Goal: Answer question/provide support: Share knowledge or assist other users

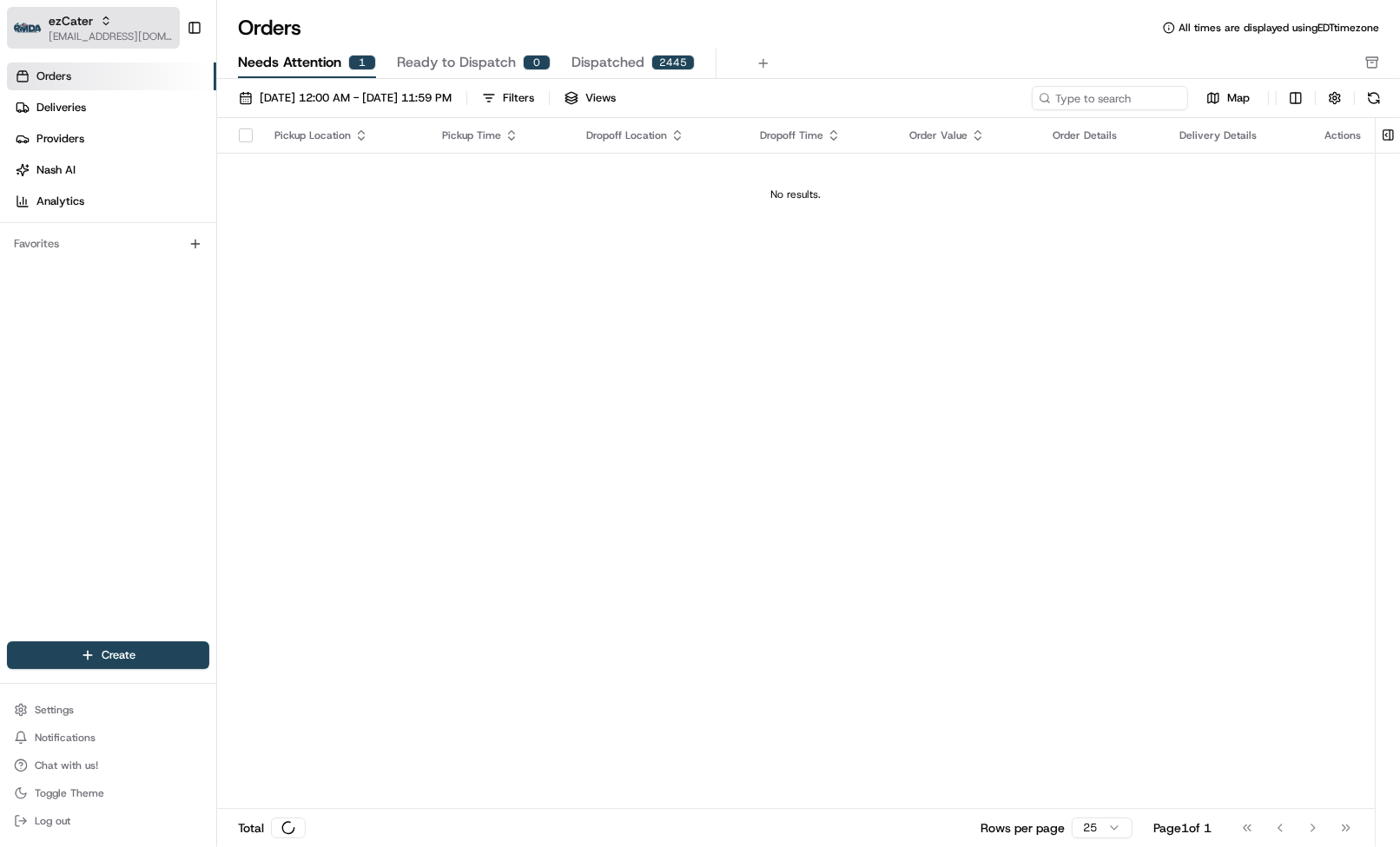
click at [69, 38] on span "[EMAIL_ADDRESS][DOMAIN_NAME]" at bounding box center [110, 37] width 124 height 14
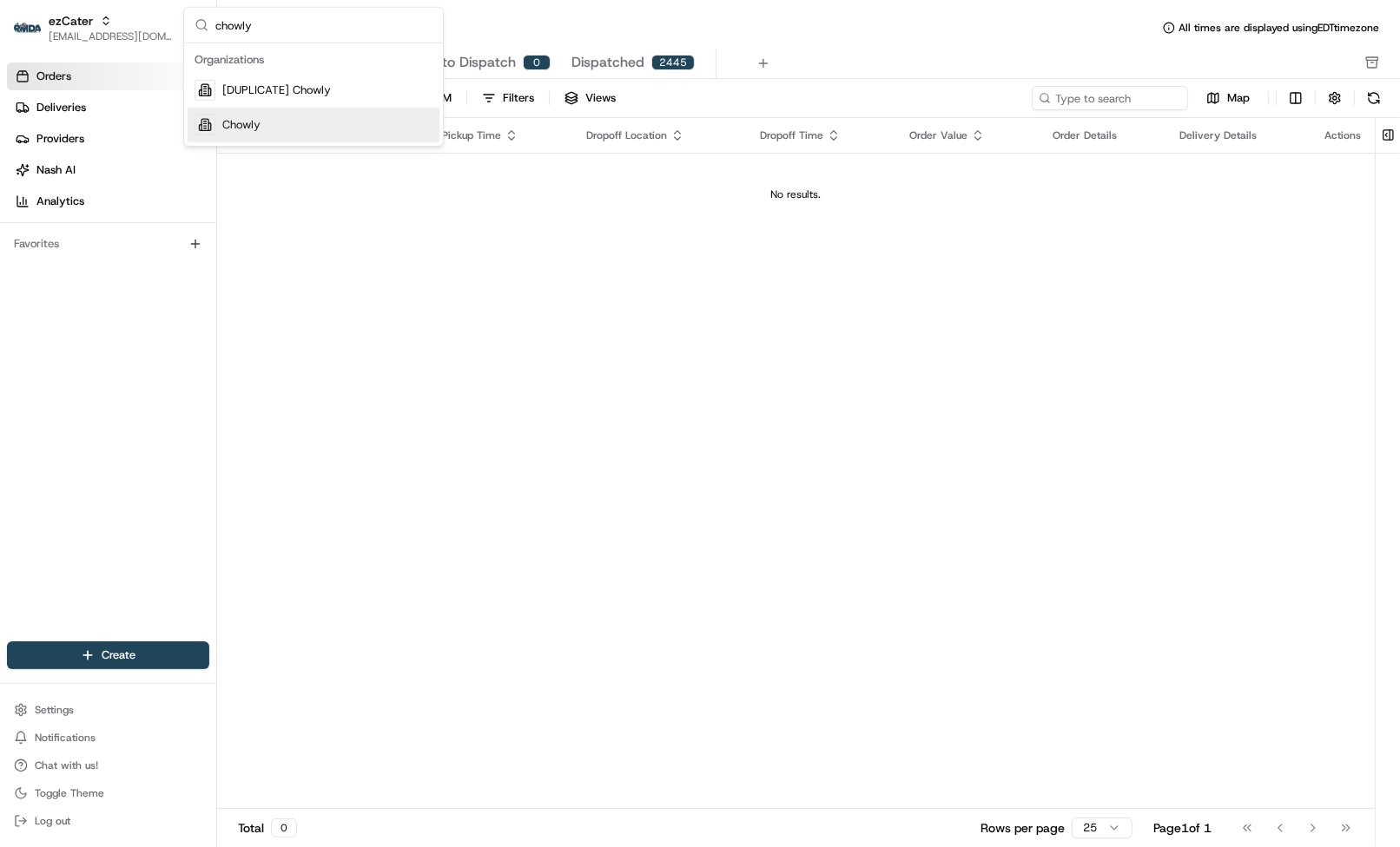
type input "chowly"
click at [257, 134] on div "Chowly" at bounding box center [313, 125] width 252 height 35
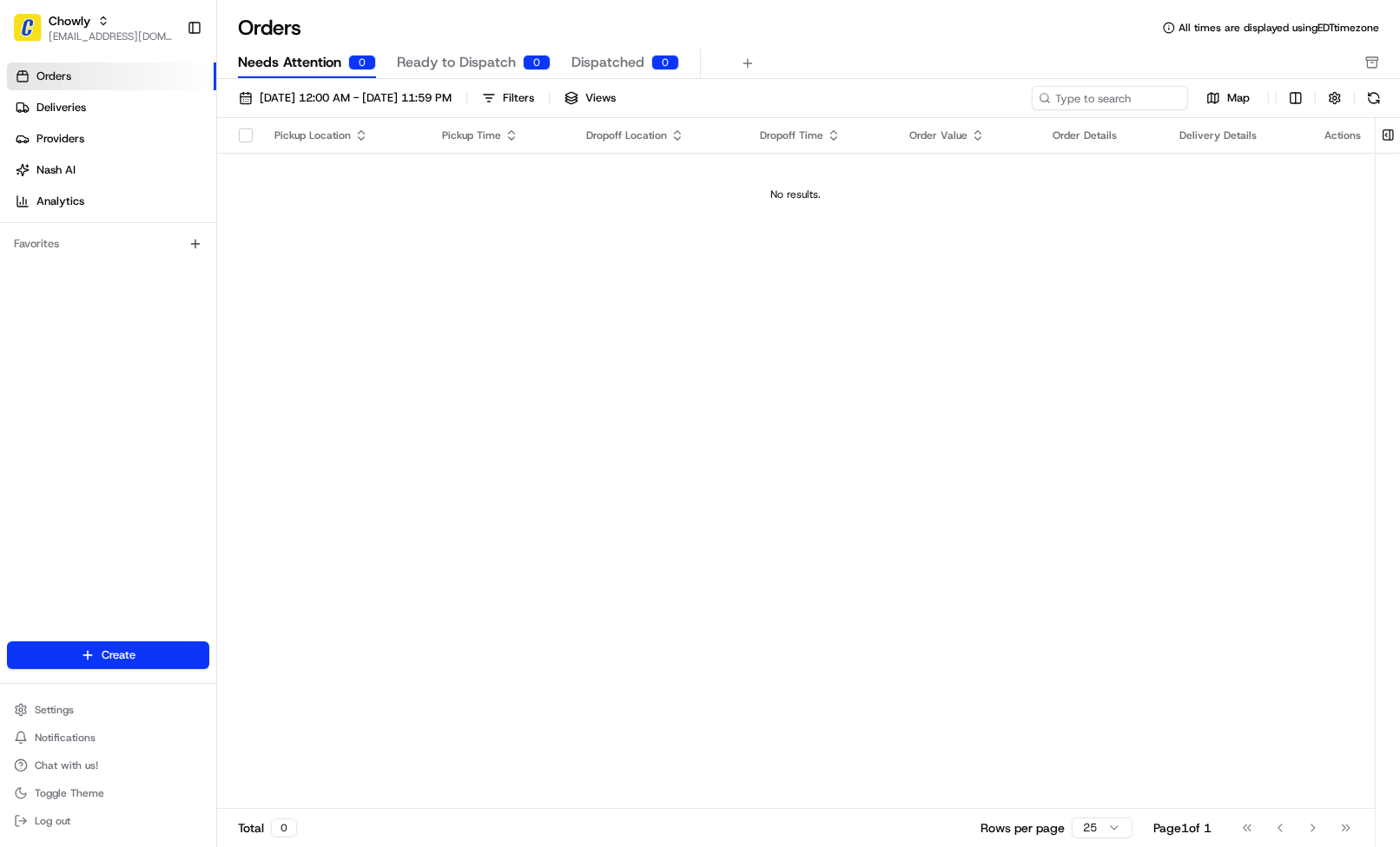
click at [986, 14] on div "Orders All times are displayed using EDT timezone" at bounding box center [808, 28] width 1183 height 28
click at [97, 106] on link "Deliveries" at bounding box center [111, 108] width 209 height 28
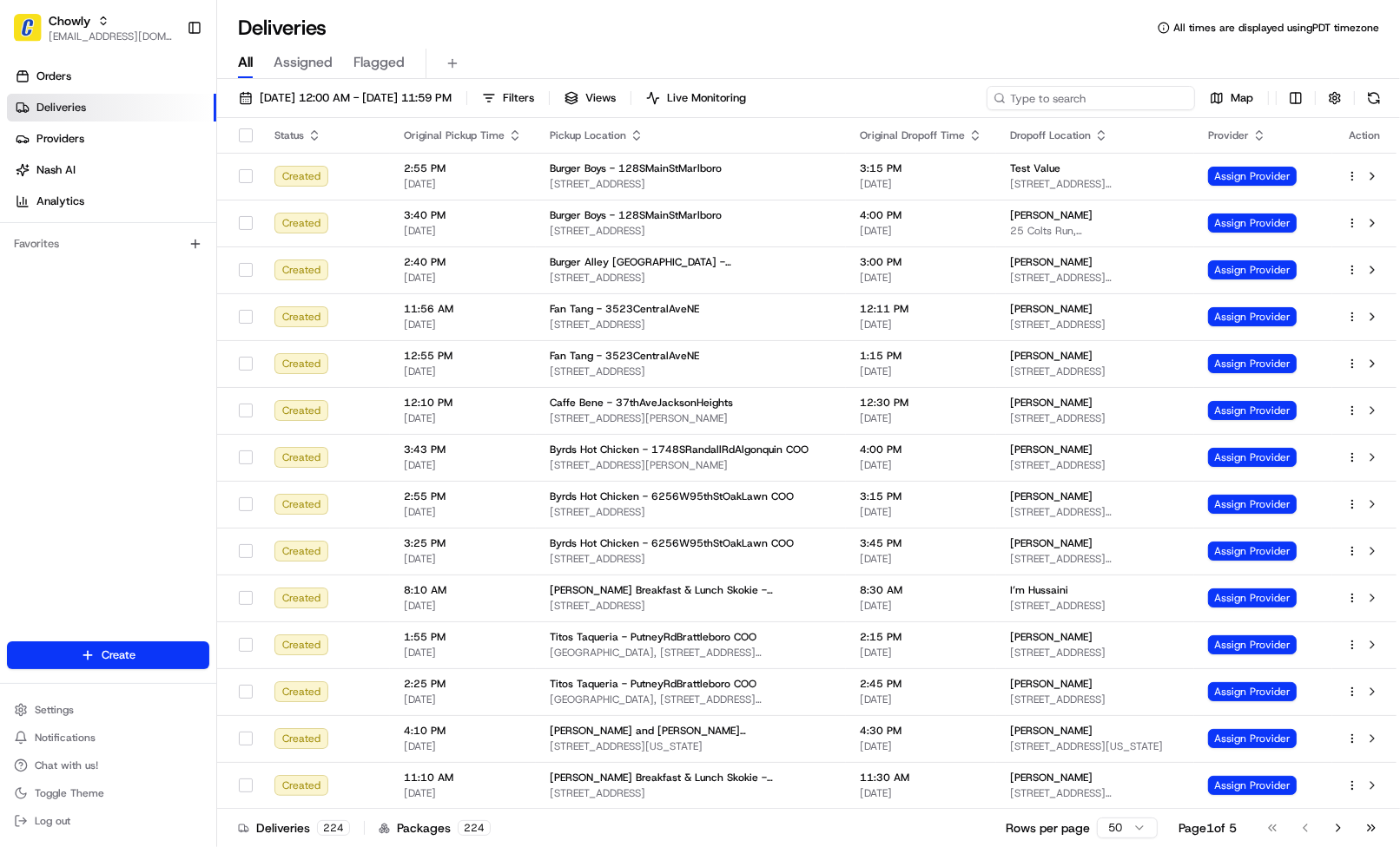
click at [1107, 100] on input at bounding box center [1091, 98] width 208 height 25
paste input "[PERSON_NAME]."
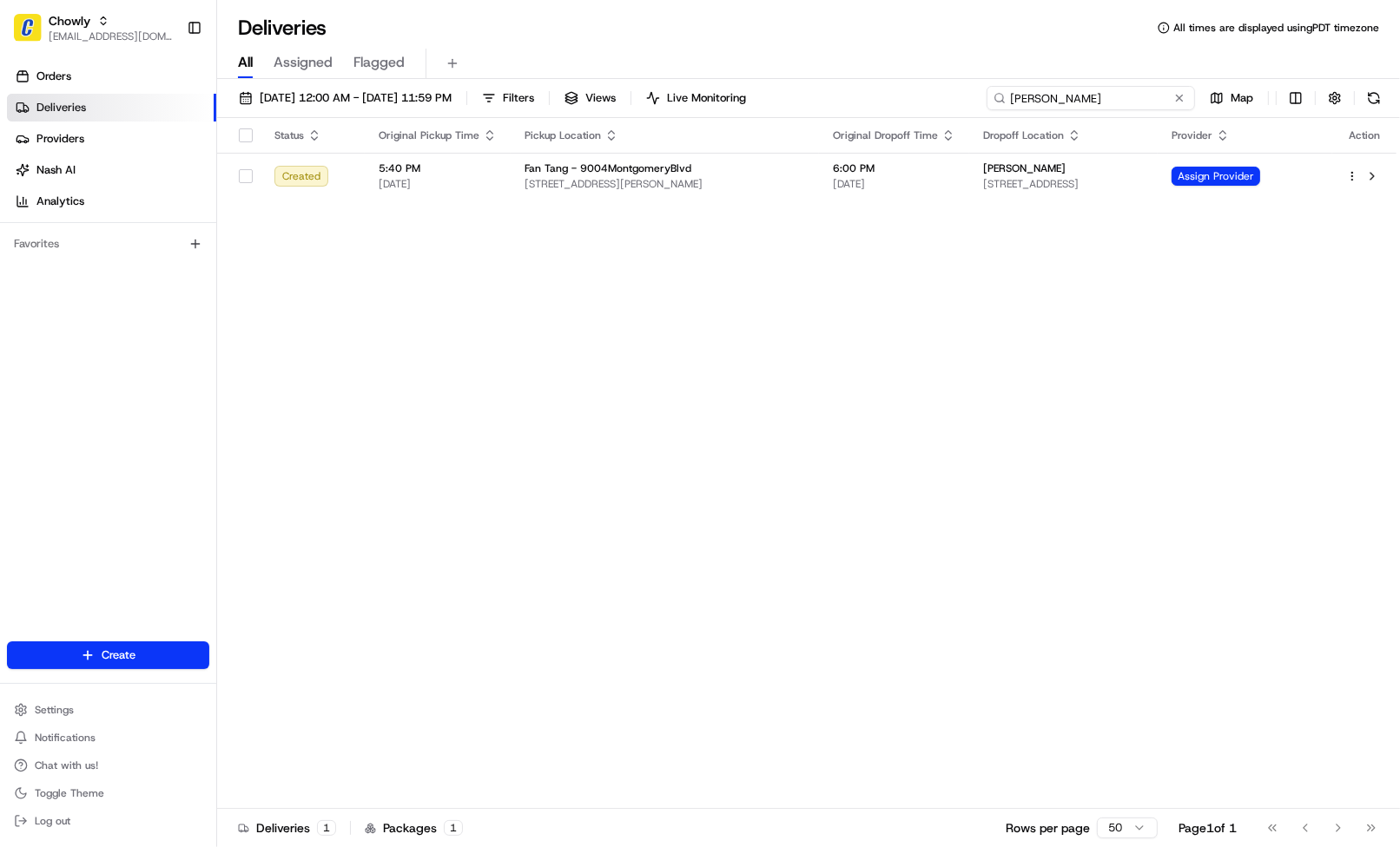
type input "[PERSON_NAME]"
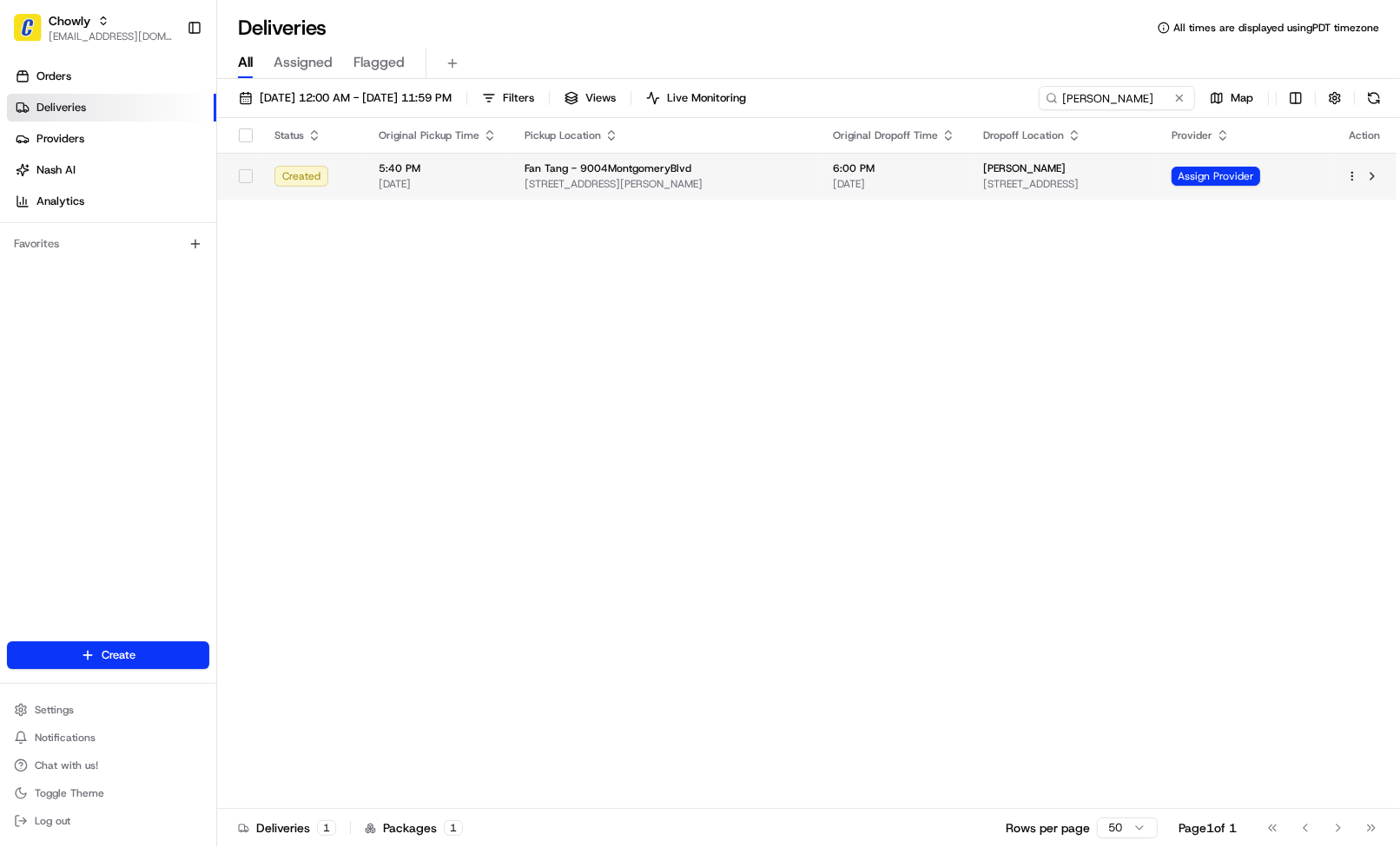
click at [645, 179] on span "[STREET_ADDRESS][PERSON_NAME]" at bounding box center [664, 184] width 280 height 14
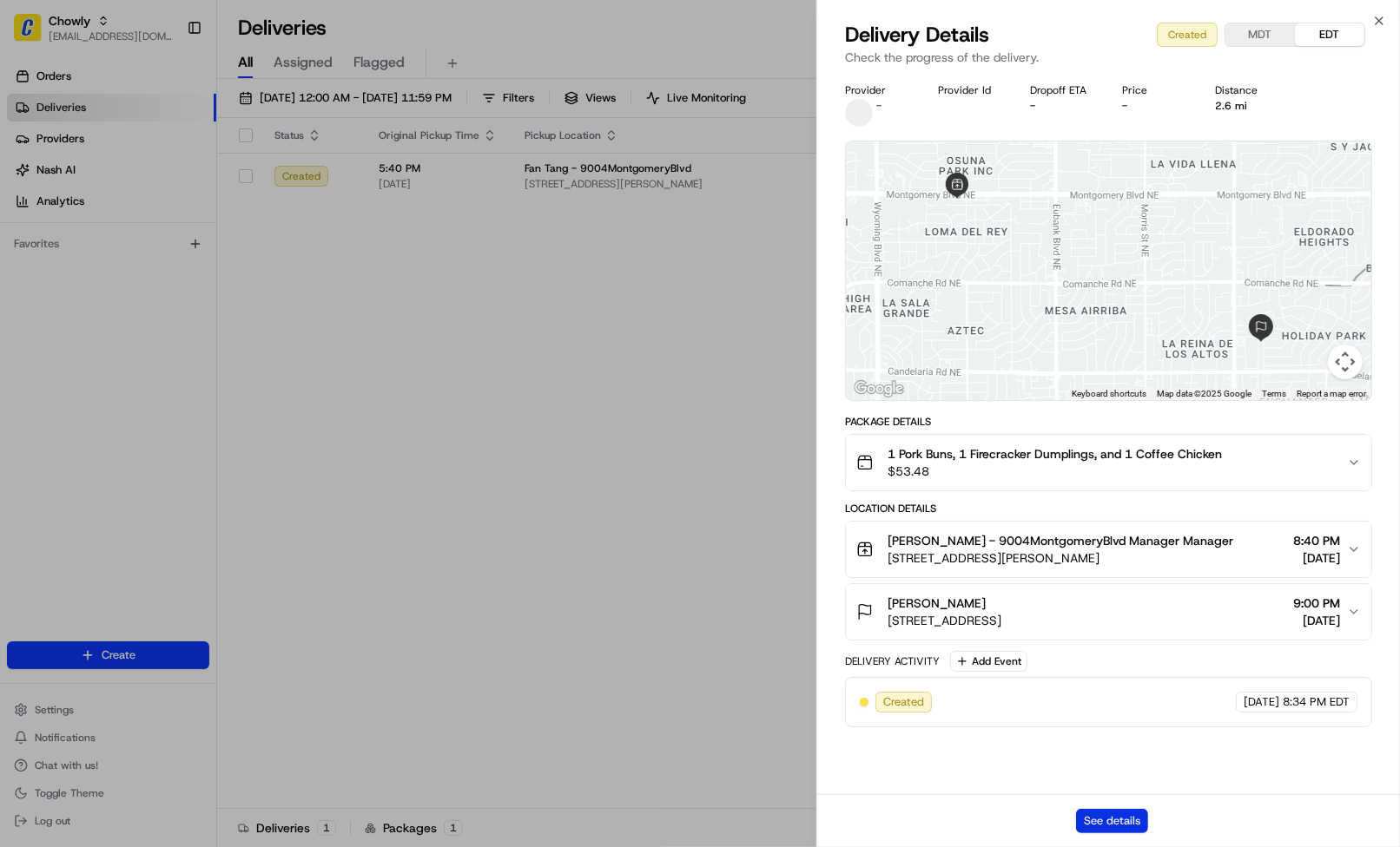
click at [1089, 816] on button "See details" at bounding box center [1112, 821] width 72 height 25
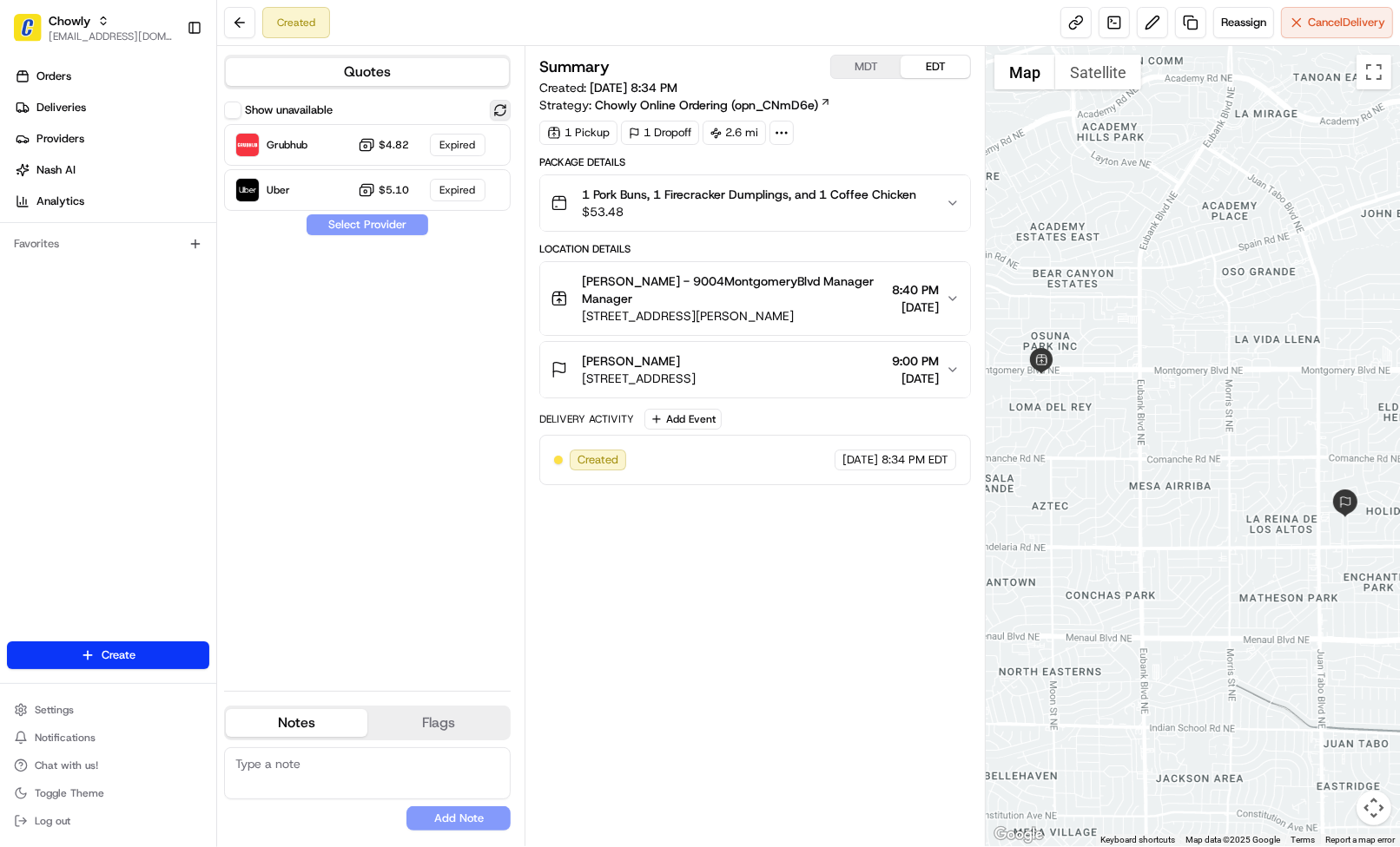
click at [495, 104] on button at bounding box center [499, 110] width 21 height 21
click at [471, 194] on div "Uber Dropoff ETA 25 minutes $5.10" at bounding box center [367, 190] width 286 height 42
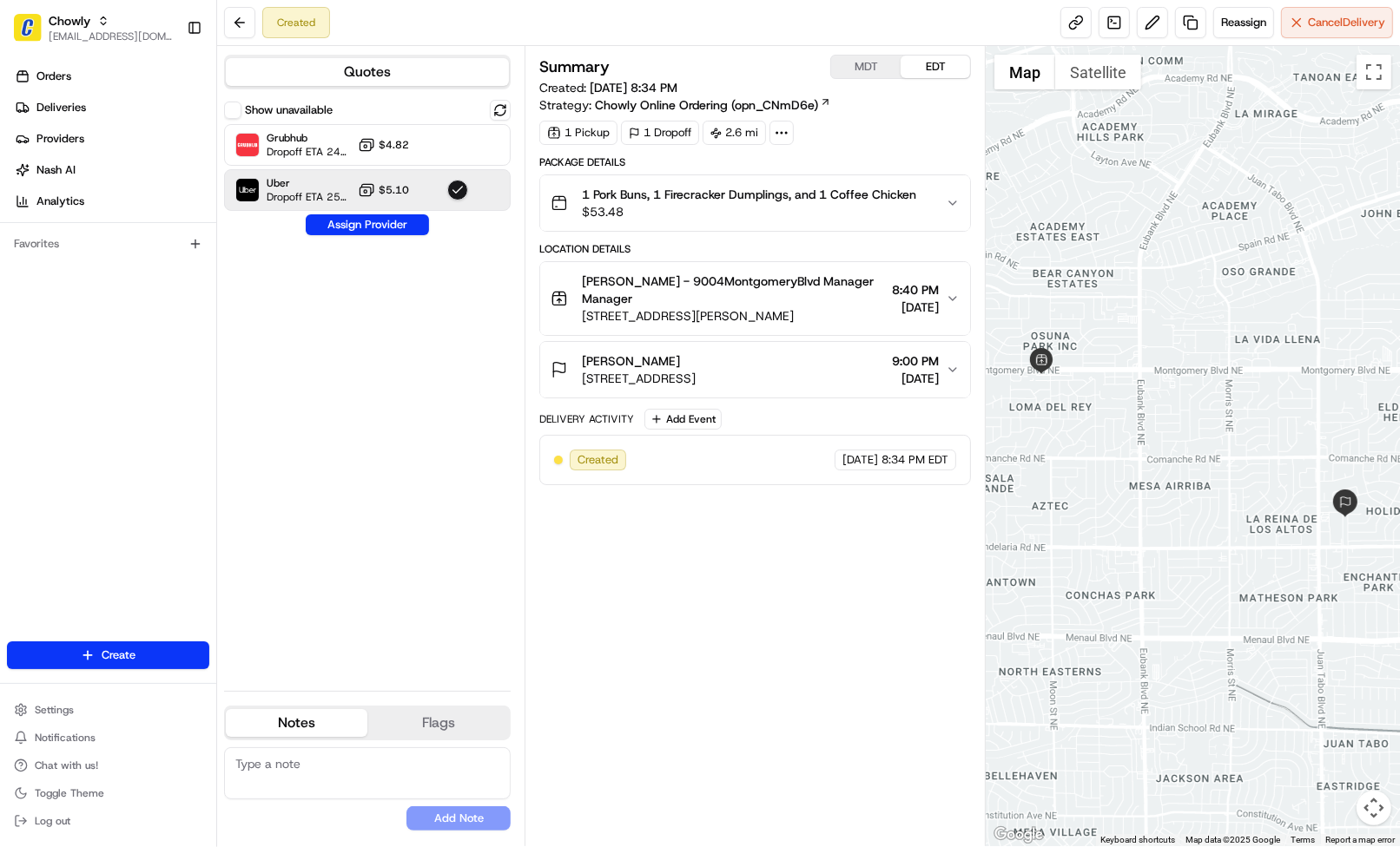
click at [797, 594] on div "Summary MDT EDT Created: 08/16/2025 8:34 PM Strategy: Chowly Online Ordering (o…" at bounding box center [755, 446] width 432 height 784
click at [383, 227] on button "Assign Provider" at bounding box center [368, 225] width 123 height 21
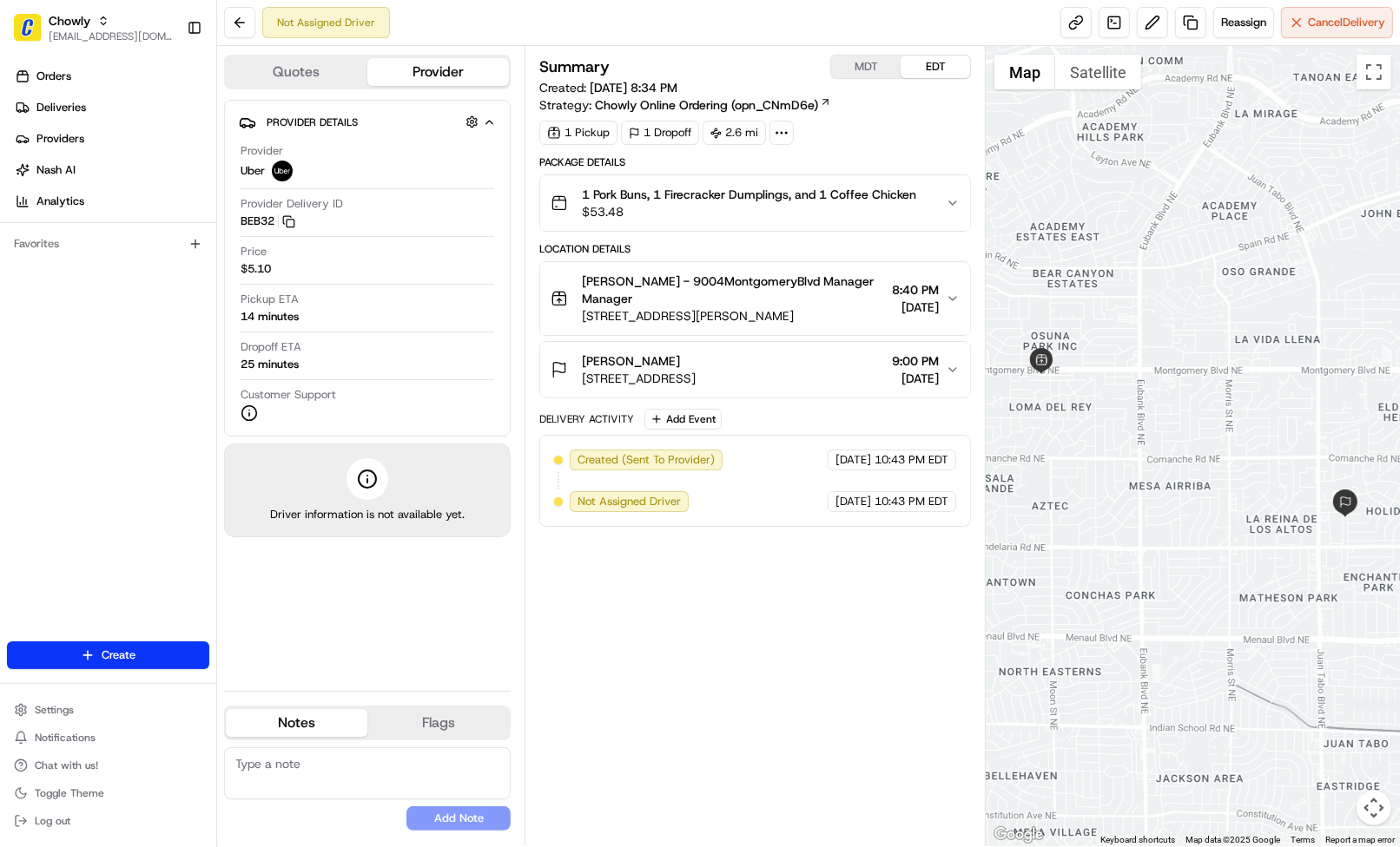
click at [701, 689] on div "Summary MDT EDT Created: 08/16/2025 8:34 PM Strategy: Chowly Online Ordering (o…" at bounding box center [755, 446] width 432 height 784
drag, startPoint x: 1089, startPoint y: 503, endPoint x: 1192, endPoint y: 586, distance: 132.3
click at [1192, 586] on div at bounding box center [1193, 446] width 414 height 800
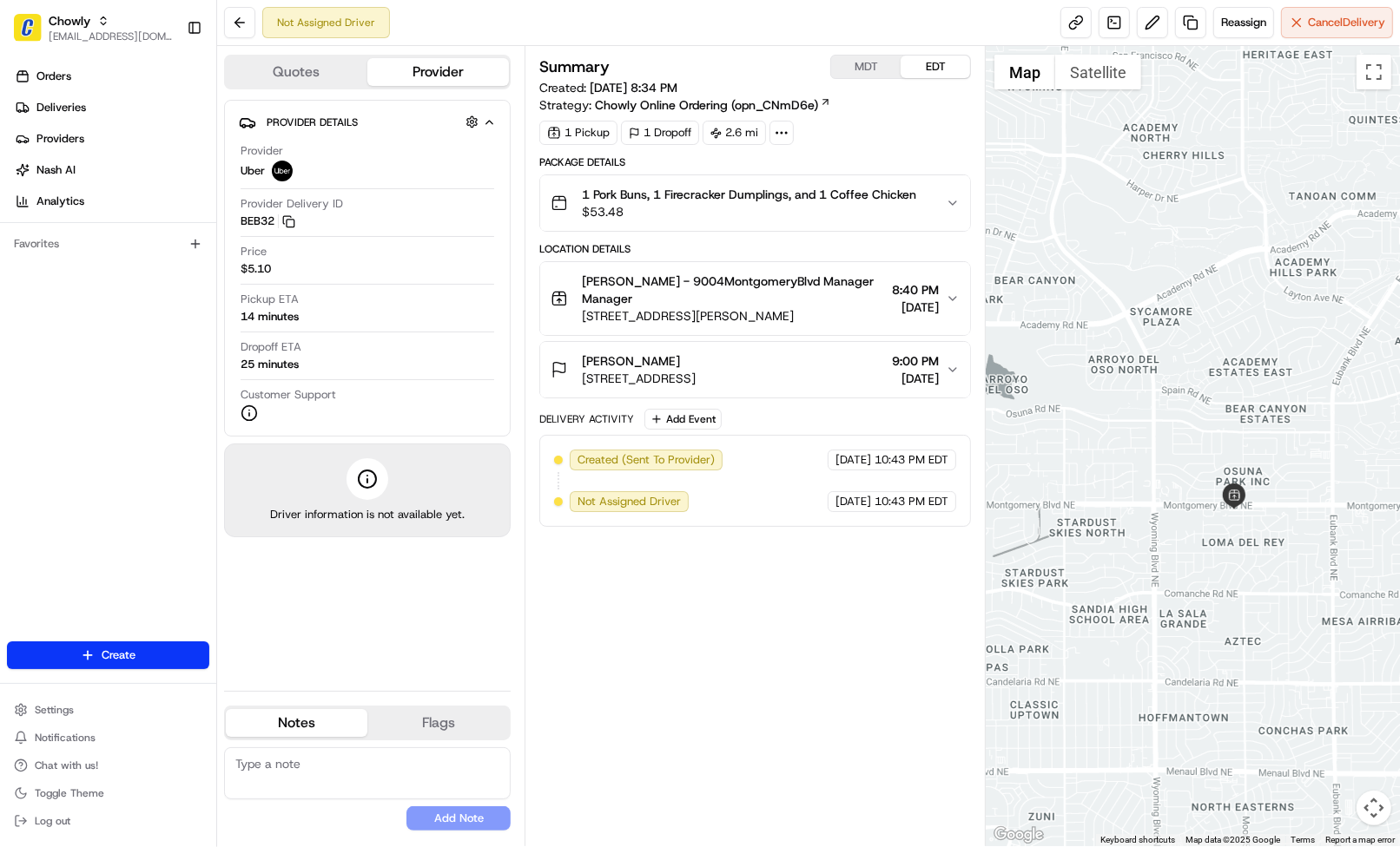
drag, startPoint x: 1168, startPoint y: 508, endPoint x: 1273, endPoint y: 580, distance: 127.3
click at [1273, 580] on div at bounding box center [1193, 446] width 414 height 800
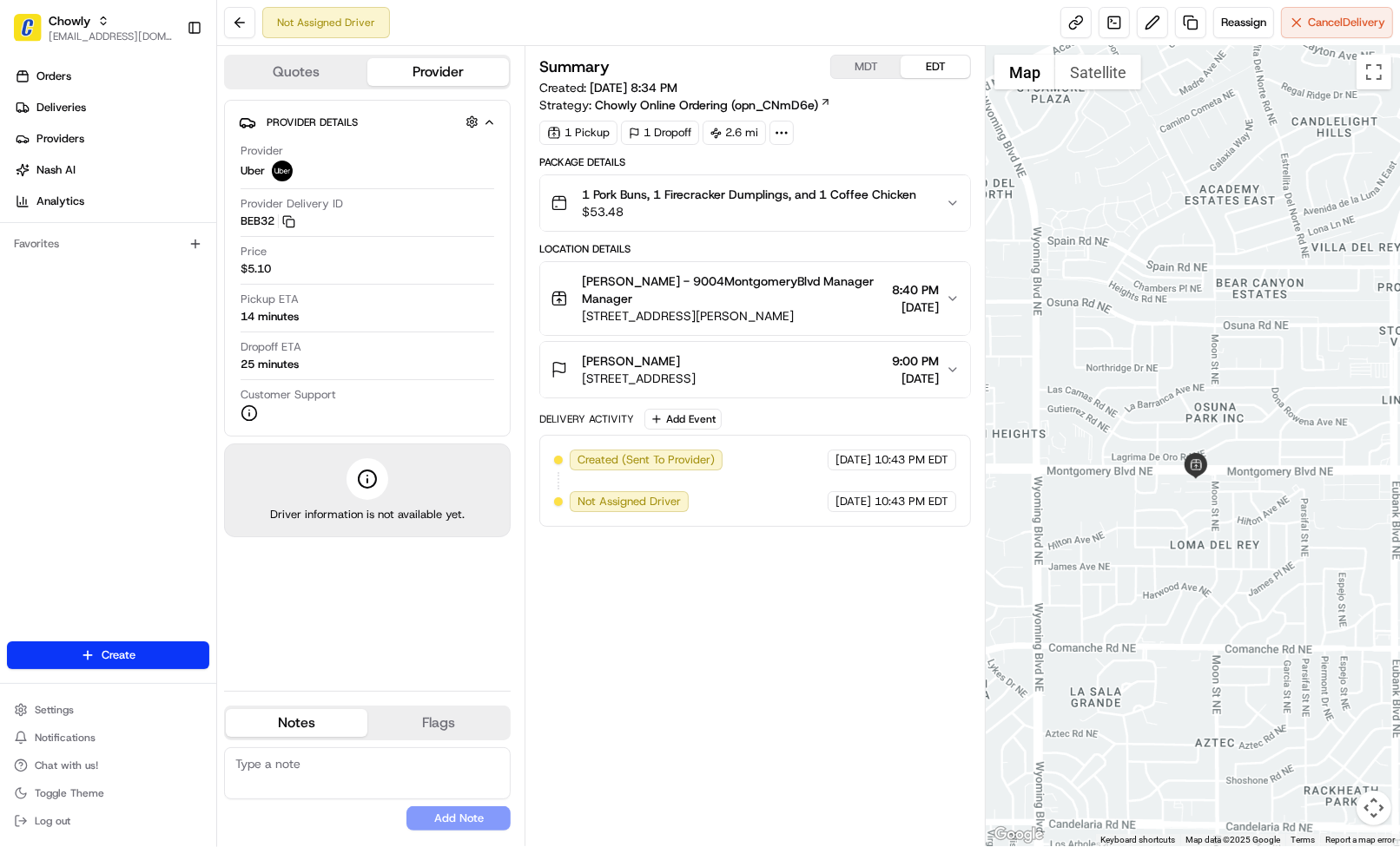
drag, startPoint x: 1269, startPoint y: 544, endPoint x: 1230, endPoint y: 601, distance: 69.1
click at [1230, 599] on div at bounding box center [1193, 446] width 414 height 800
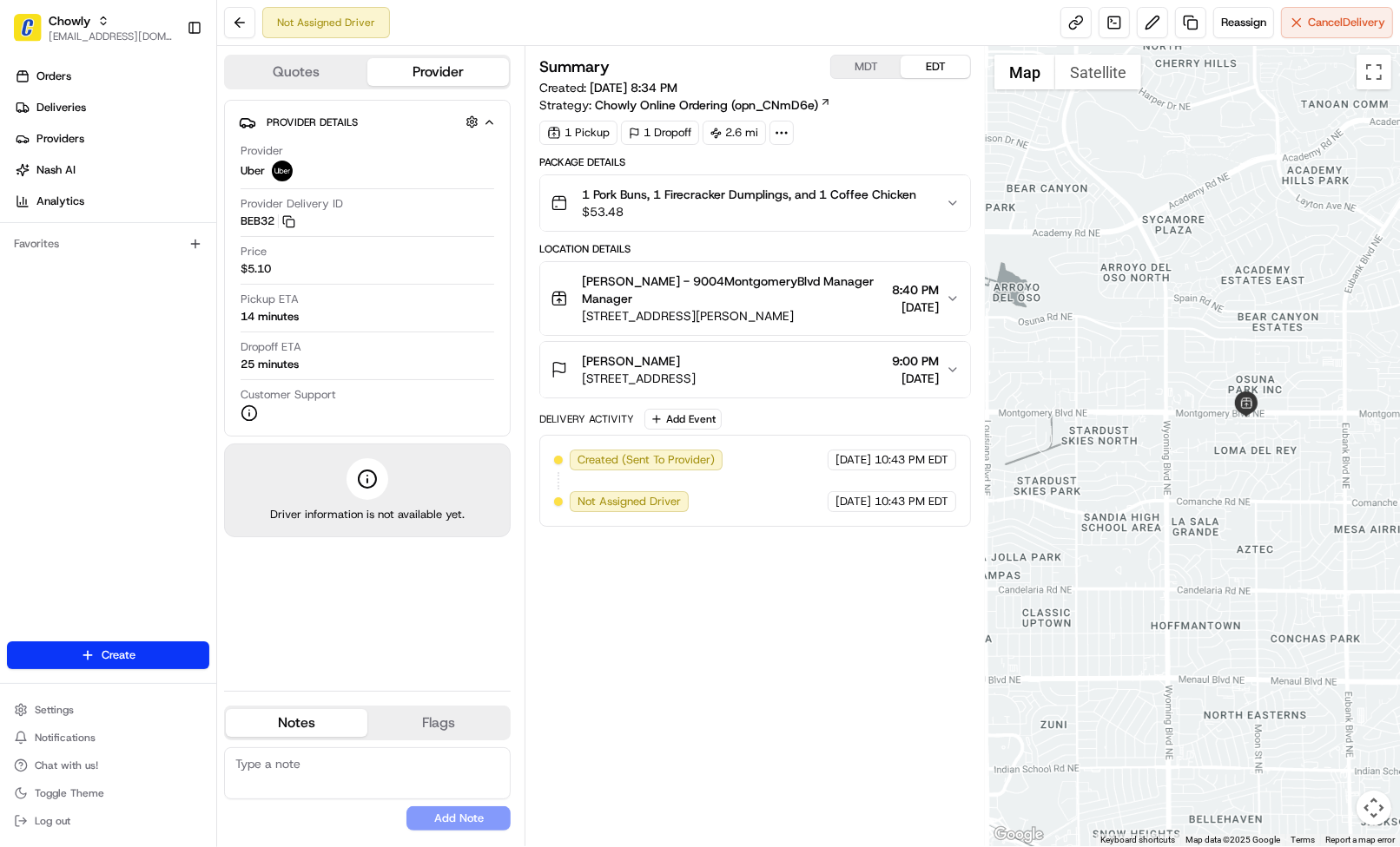
drag, startPoint x: 1199, startPoint y: 636, endPoint x: 1271, endPoint y: 465, distance: 185.5
click at [1271, 465] on div at bounding box center [1193, 446] width 414 height 800
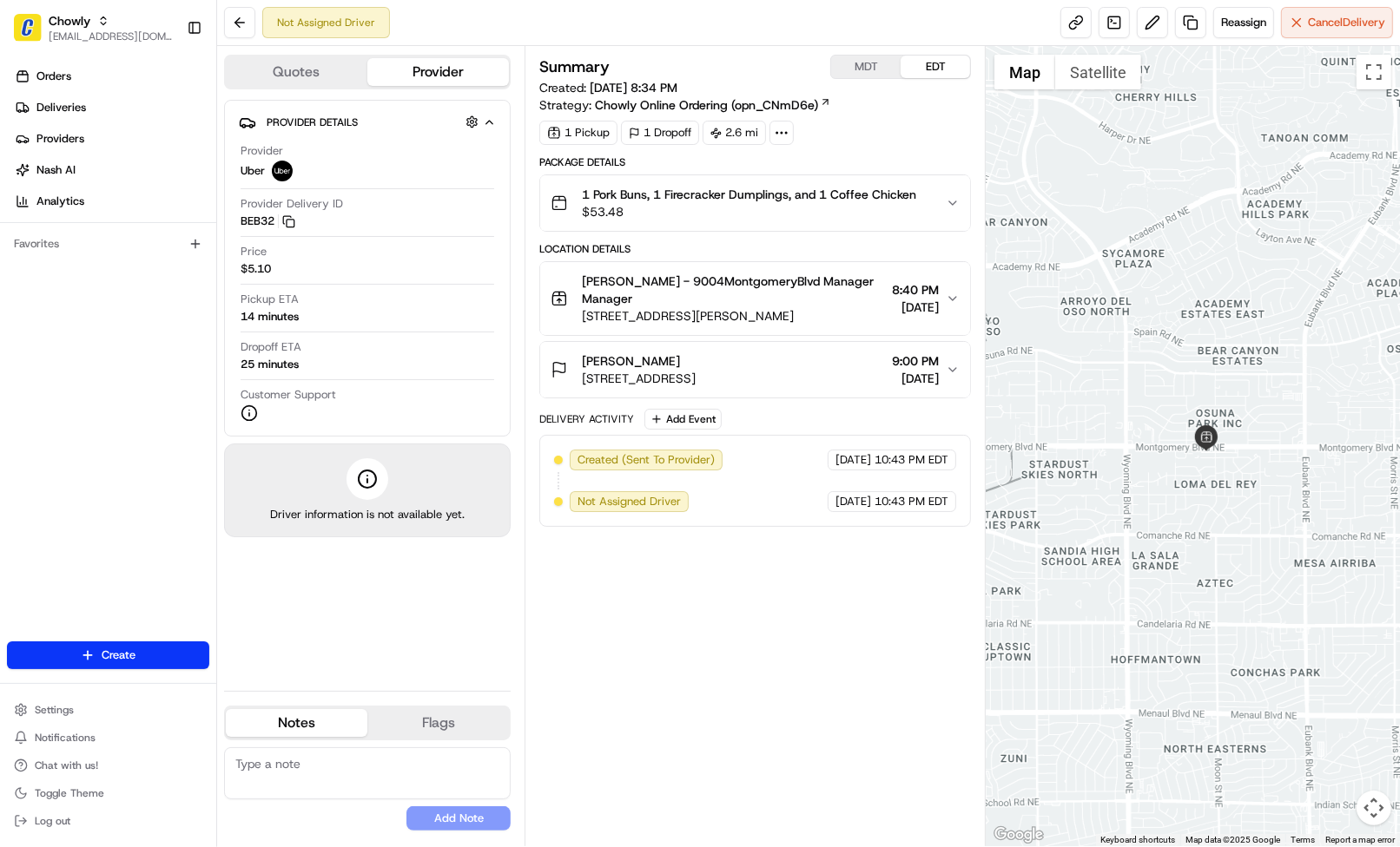
drag, startPoint x: 1268, startPoint y: 471, endPoint x: 1227, endPoint y: 507, distance: 54.6
click at [1227, 507] on div at bounding box center [1193, 446] width 414 height 800
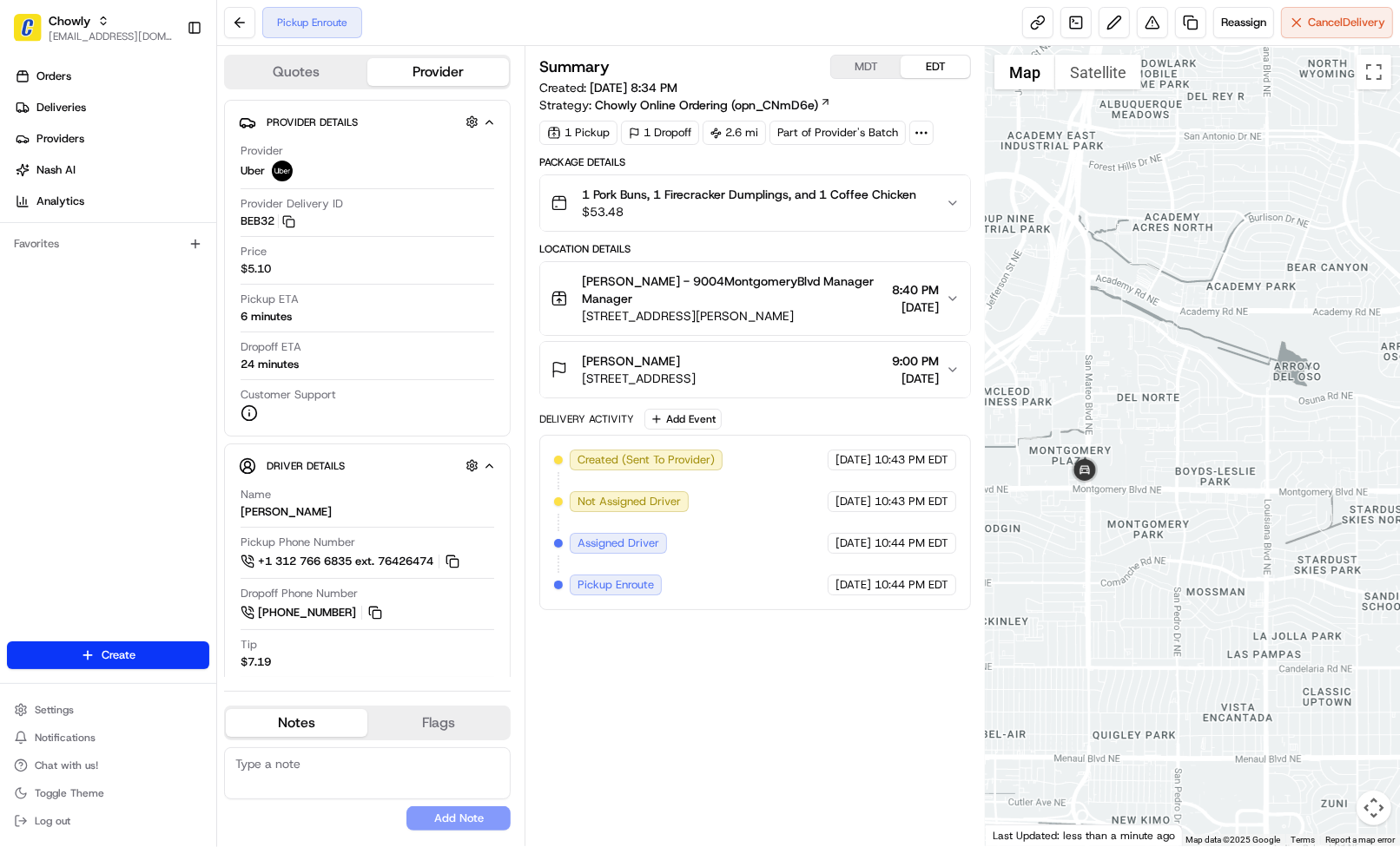
drag, startPoint x: 1081, startPoint y: 675, endPoint x: 1292, endPoint y: 657, distance: 211.8
click at [1292, 657] on div at bounding box center [1193, 446] width 414 height 800
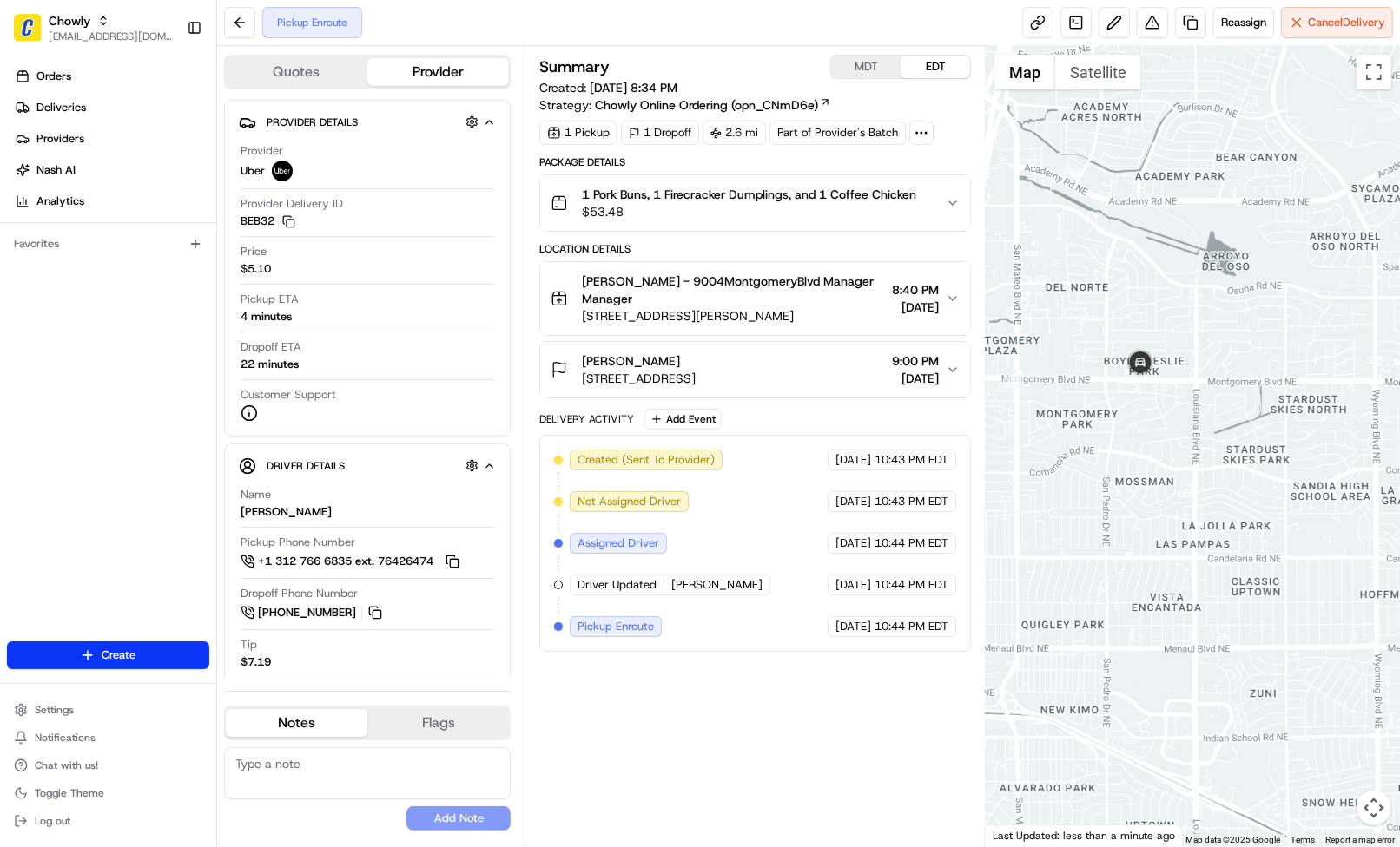
drag, startPoint x: 1213, startPoint y: 621, endPoint x: 1019, endPoint y: 448, distance: 259.9
click at [1019, 448] on div at bounding box center [1193, 446] width 414 height 800
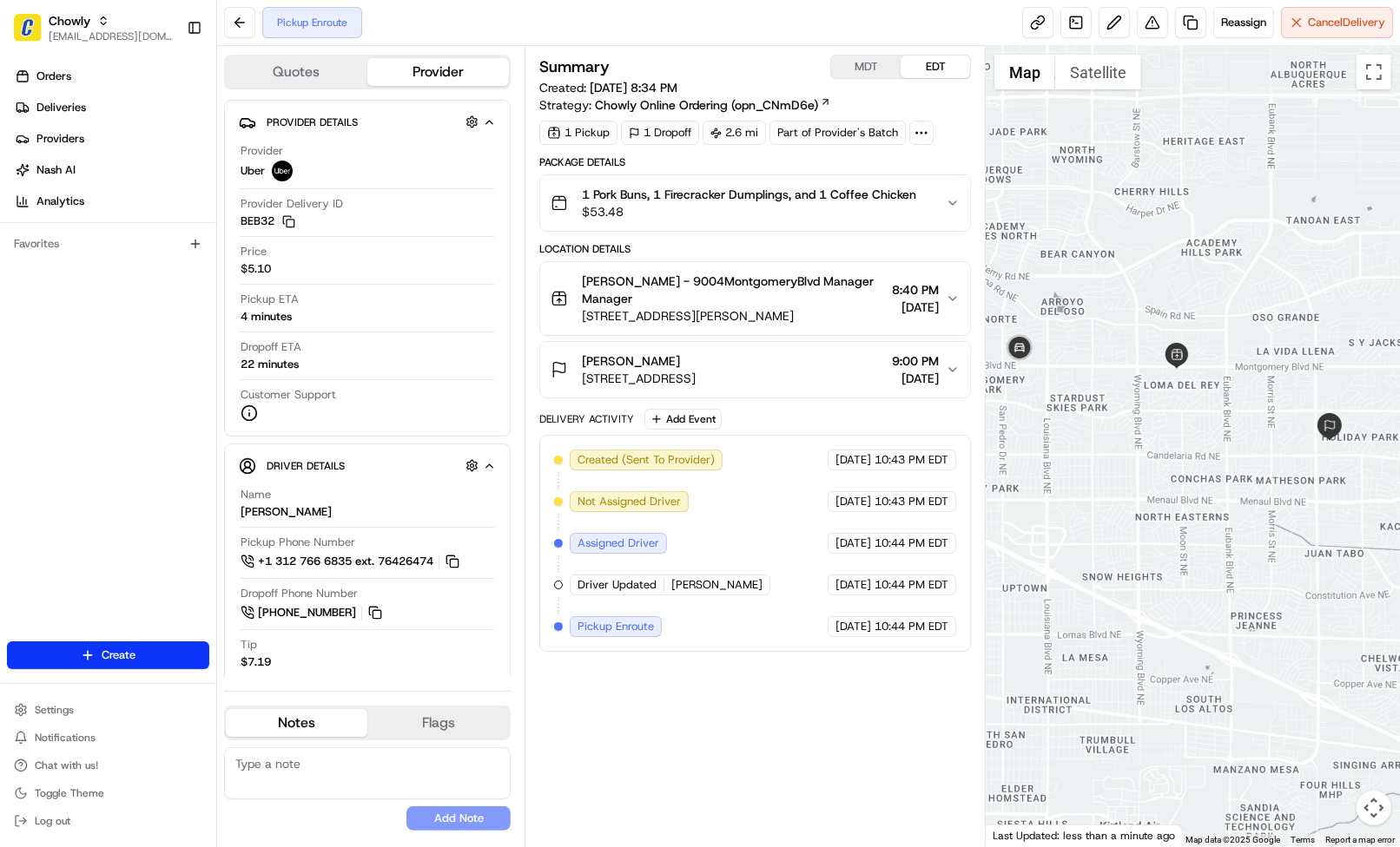
drag, startPoint x: 1211, startPoint y: 500, endPoint x: 1151, endPoint y: 483, distance: 62.4
click at [1151, 483] on div at bounding box center [1193, 446] width 414 height 800
paste textarea "Caller Details: Merchant Reason for call: Needs a driver asap. Resolution: Conf…"
drag, startPoint x: 377, startPoint y: 773, endPoint x: 419, endPoint y: 792, distance: 46.1
click at [377, 773] on textarea at bounding box center [367, 774] width 286 height 53
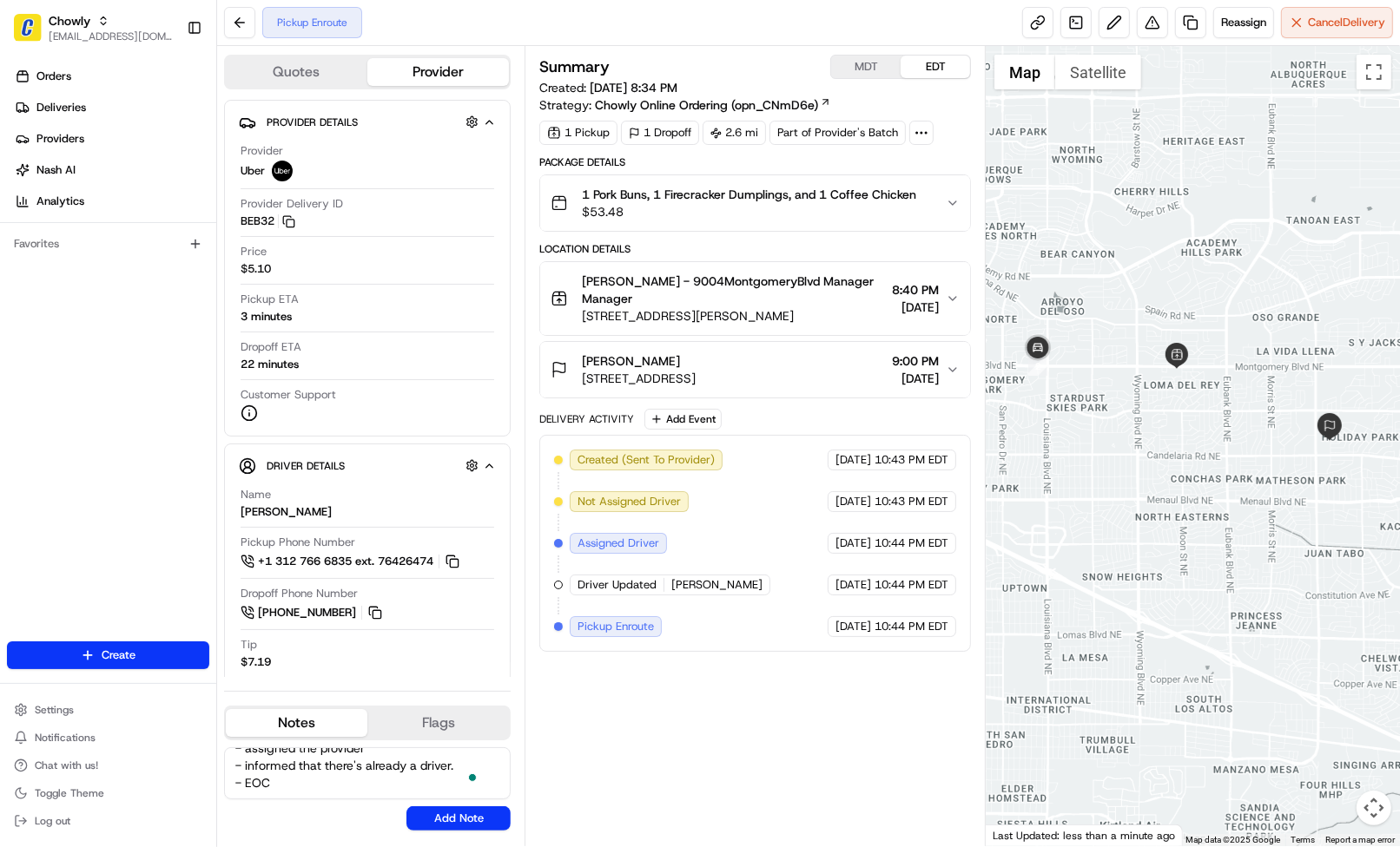
scroll to position [111, 0]
type textarea "Caller Details: Merchant Reason for call: Needs a driver asap. Resolution: Conf…"
click at [466, 825] on button "Add Note" at bounding box center [458, 818] width 104 height 25
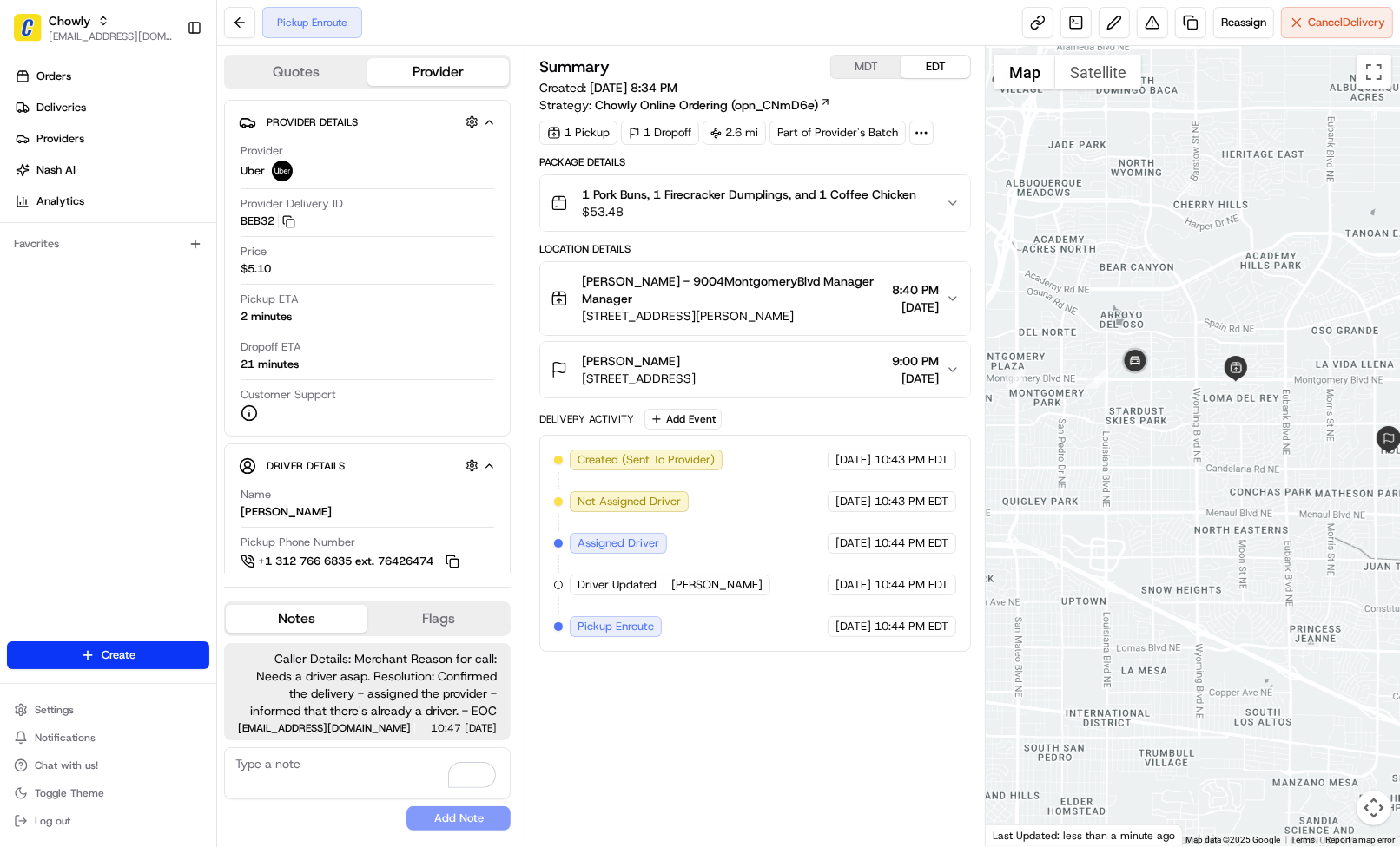
drag, startPoint x: 1223, startPoint y: 484, endPoint x: 1291, endPoint y: 492, distance: 68.5
click at [1291, 492] on div at bounding box center [1193, 446] width 414 height 800
